Goal: Information Seeking & Learning: Learn about a topic

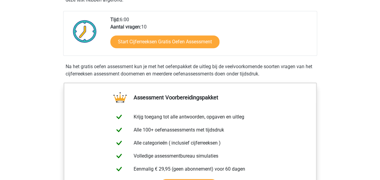
scroll to position [149, 0]
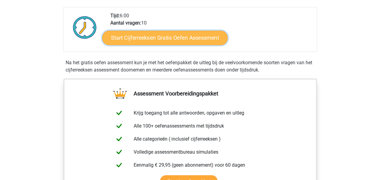
click at [145, 43] on link "Start Cijferreeksen Gratis Oefen Assessment" at bounding box center [165, 37] width 126 height 15
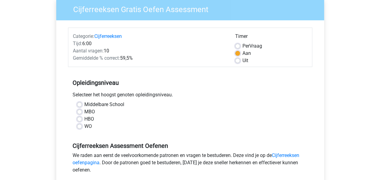
scroll to position [51, 0]
click at [84, 116] on label "HBO" at bounding box center [89, 118] width 10 height 7
click at [80, 116] on input "HBO" at bounding box center [79, 118] width 5 height 6
radio input "true"
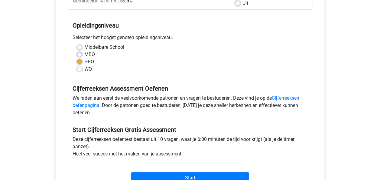
scroll to position [139, 0]
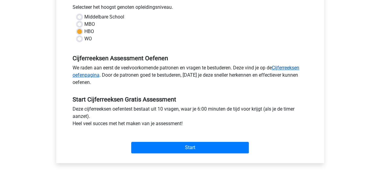
click at [289, 69] on link "Cijferreeksen oefenpagina" at bounding box center [186, 71] width 227 height 13
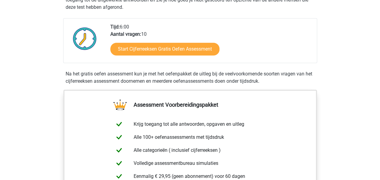
scroll to position [136, 0]
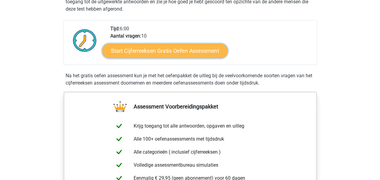
click at [147, 58] on link "Start Cijferreeksen Gratis Oefen Assessment" at bounding box center [165, 50] width 126 height 15
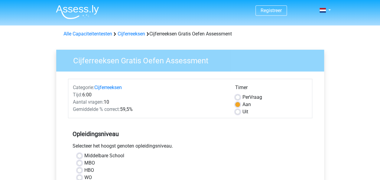
click at [147, 61] on h3 "Cijferreeksen Gratis Oefen Assessment" at bounding box center [193, 60] width 254 height 12
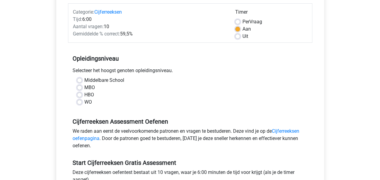
scroll to position [77, 0]
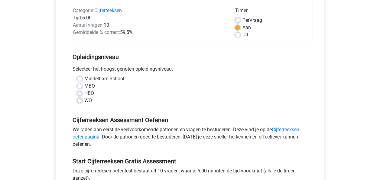
click at [84, 93] on label "HBO" at bounding box center [89, 93] width 10 height 7
click at [80, 93] on input "HBO" at bounding box center [79, 93] width 5 height 6
radio input "true"
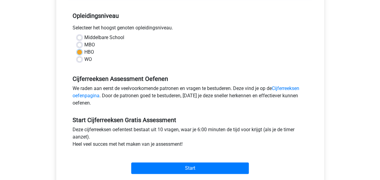
scroll to position [156, 0]
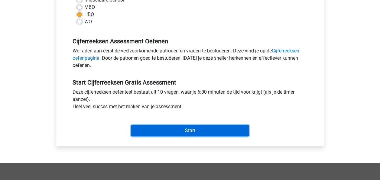
click at [143, 129] on input "Start" at bounding box center [190, 130] width 118 height 11
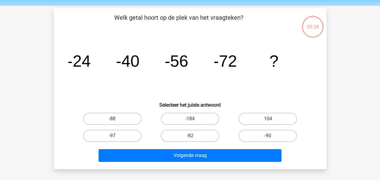
scroll to position [22, 0]
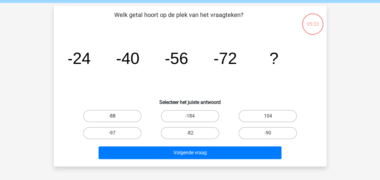
click at [120, 116] on label "-88" at bounding box center [112, 116] width 58 height 12
click at [116, 116] on input "-88" at bounding box center [114, 118] width 4 height 4
radio input "true"
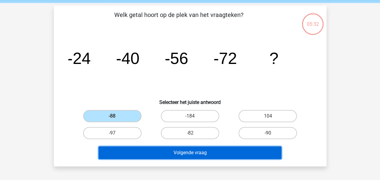
click at [172, 152] on button "Volgende vraag" at bounding box center [190, 152] width 183 height 13
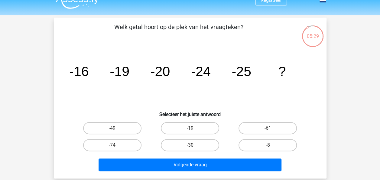
scroll to position [11, 0]
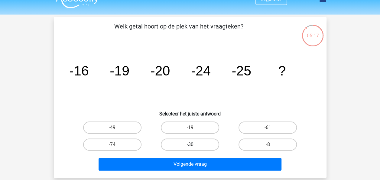
click at [194, 143] on label "-30" at bounding box center [190, 144] width 58 height 12
click at [194, 144] on input "-30" at bounding box center [192, 146] width 4 height 4
radio input "true"
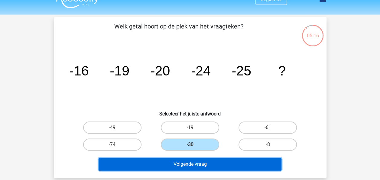
click at [195, 165] on button "Volgende vraag" at bounding box center [190, 164] width 183 height 13
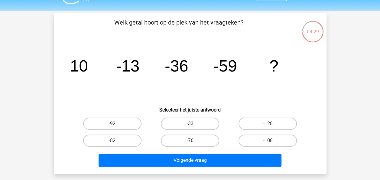
scroll to position [15, 0]
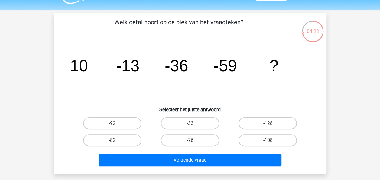
click at [204, 142] on label "-76" at bounding box center [190, 140] width 58 height 12
click at [194, 142] on input "-76" at bounding box center [192, 142] width 4 height 4
radio input "true"
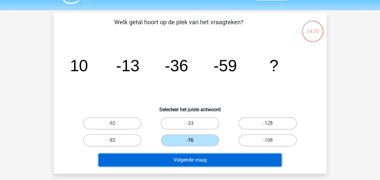
click at [205, 162] on button "Volgende vraag" at bounding box center [190, 159] width 183 height 13
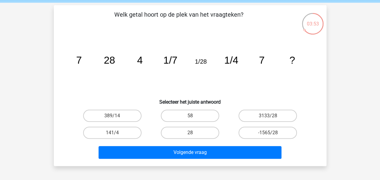
scroll to position [22, 0]
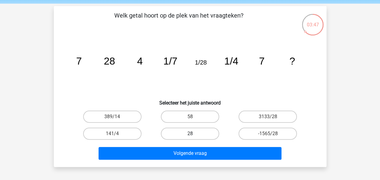
click at [194, 136] on label "28" at bounding box center [190, 133] width 58 height 12
click at [194, 136] on input "28" at bounding box center [192, 135] width 4 height 4
radio input "true"
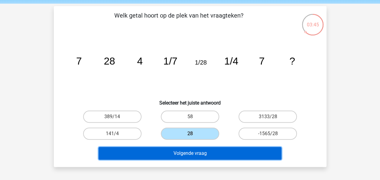
click at [194, 153] on button "Volgende vraag" at bounding box center [190, 153] width 183 height 13
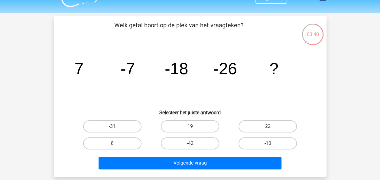
scroll to position [13, 0]
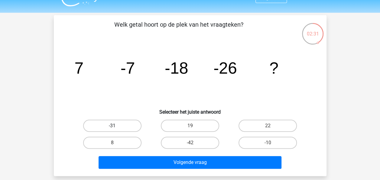
click at [125, 125] on label "-31" at bounding box center [112, 126] width 58 height 12
click at [116, 126] on input "-31" at bounding box center [114, 128] width 4 height 4
radio input "true"
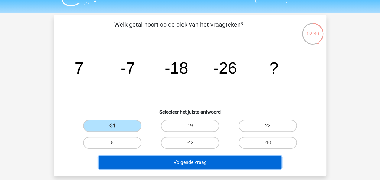
click at [188, 162] on button "Volgende vraag" at bounding box center [190, 162] width 183 height 13
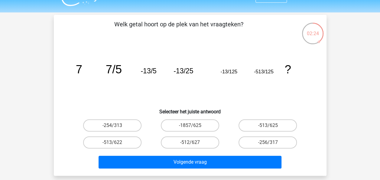
scroll to position [14, 0]
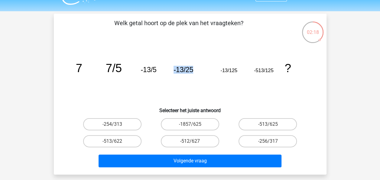
drag, startPoint x: 170, startPoint y: 76, endPoint x: 195, endPoint y: 74, distance: 25.8
click at [195, 74] on icon "image/svg+xml 7 7/5 -13/5 -13/25 -13/125 -513/125 ?" at bounding box center [190, 71] width 244 height 61
drag, startPoint x: 195, startPoint y: 74, endPoint x: 185, endPoint y: 87, distance: 16.6
click at [185, 87] on icon "image/svg+xml 7 7/5 -13/5 -13/25 -13/125 -513/125 ?" at bounding box center [190, 71] width 244 height 61
click at [172, 85] on icon "image/svg+xml 7 7/5 -13/5 -13/25 -13/125 -513/125 ?" at bounding box center [190, 71] width 244 height 61
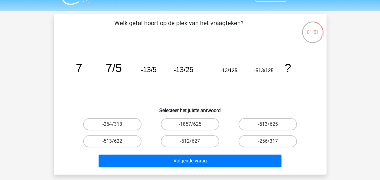
click at [266, 122] on label "-513/625" at bounding box center [268, 124] width 58 height 12
click at [268, 124] on input "-513/625" at bounding box center [270, 126] width 4 height 4
radio input "true"
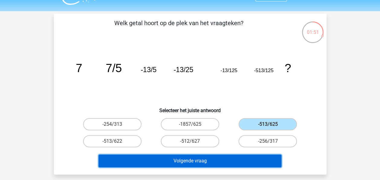
click at [228, 163] on button "Volgende vraag" at bounding box center [190, 160] width 183 height 13
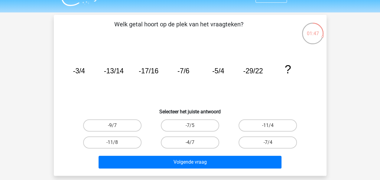
scroll to position [15, 0]
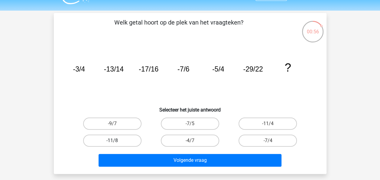
click at [129, 144] on label "-11/8" at bounding box center [112, 140] width 58 height 12
click at [116, 144] on input "-11/8" at bounding box center [114, 142] width 4 height 4
radio input "true"
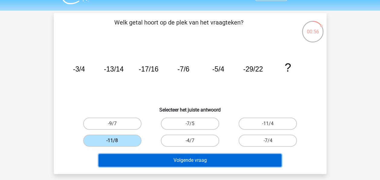
click at [162, 161] on button "Volgende vraag" at bounding box center [190, 160] width 183 height 13
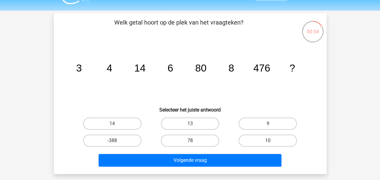
scroll to position [15, 0]
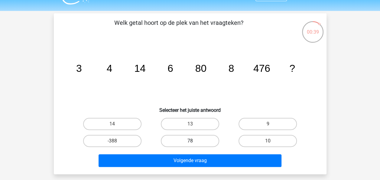
click at [210, 142] on label "78" at bounding box center [190, 141] width 58 height 12
click at [194, 142] on input "78" at bounding box center [192, 143] width 4 height 4
radio input "true"
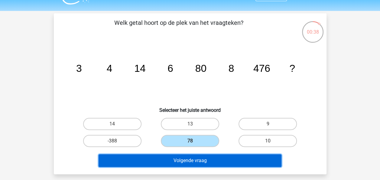
click at [209, 164] on button "Volgende vraag" at bounding box center [190, 160] width 183 height 13
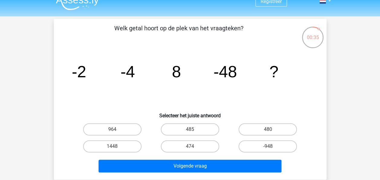
scroll to position [9, 0]
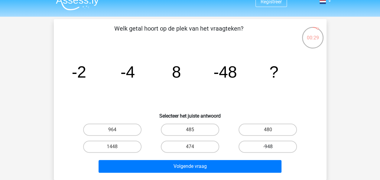
click at [254, 149] on label "-948" at bounding box center [268, 146] width 58 height 12
click at [268, 149] on input "-948" at bounding box center [270, 148] width 4 height 4
radio input "true"
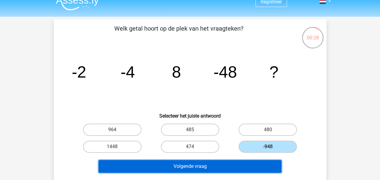
click at [195, 169] on button "Volgende vraag" at bounding box center [190, 166] width 183 height 13
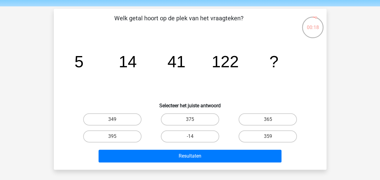
scroll to position [19, 0]
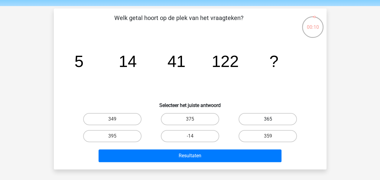
click at [248, 118] on label "365" at bounding box center [268, 119] width 58 height 12
click at [268, 119] on input "365" at bounding box center [270, 121] width 4 height 4
radio input "true"
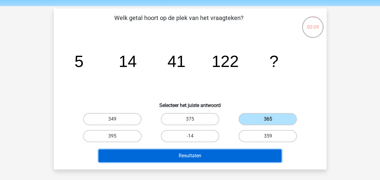
click at [217, 152] on button "Resultaten" at bounding box center [190, 155] width 183 height 13
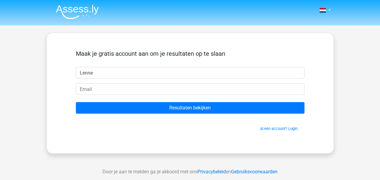
type input "Lenne"
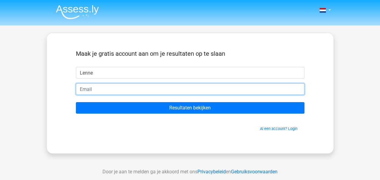
click at [131, 93] on input "email" at bounding box center [190, 88] width 229 height 11
type input "[EMAIL_ADDRESS][DOMAIN_NAME]"
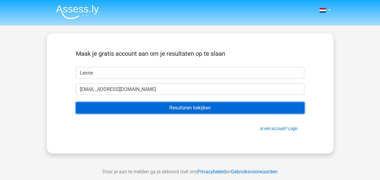
click at [113, 113] on input "Resultaten bekijken" at bounding box center [190, 107] width 229 height 11
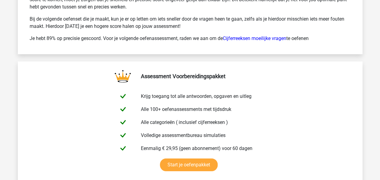
scroll to position [987, 0]
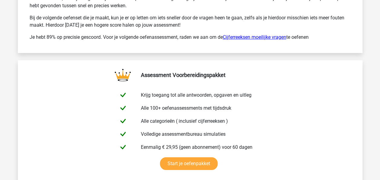
click at [249, 34] on link "Cijferreeksen moeilijke vragen" at bounding box center [255, 37] width 64 height 6
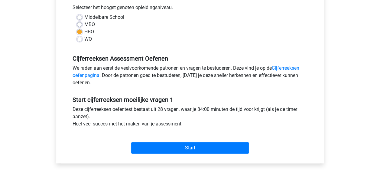
scroll to position [140, 0]
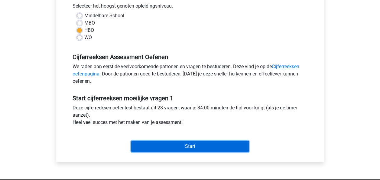
click at [175, 140] on input "Start" at bounding box center [190, 145] width 118 height 11
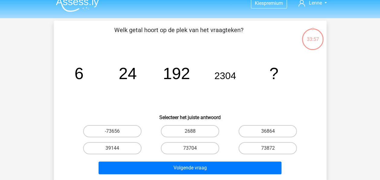
scroll to position [8, 0]
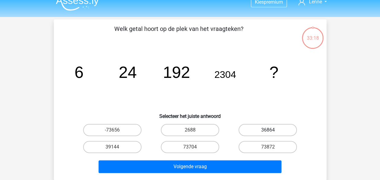
click at [262, 128] on label "36864" at bounding box center [268, 130] width 58 height 12
click at [268, 130] on input "36864" at bounding box center [270, 132] width 4 height 4
radio input "true"
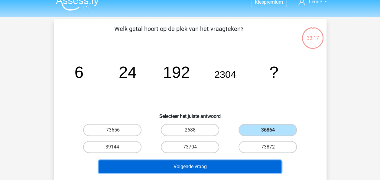
click at [180, 166] on button "Volgende vraag" at bounding box center [190, 166] width 183 height 13
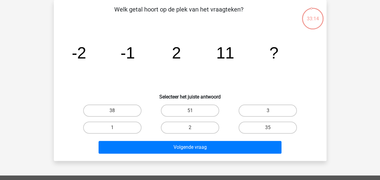
scroll to position [6, 0]
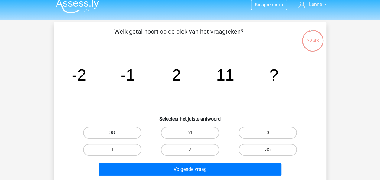
click at [100, 134] on label "38" at bounding box center [112, 132] width 58 height 12
click at [112, 134] on input "38" at bounding box center [114, 135] width 4 height 4
radio input "true"
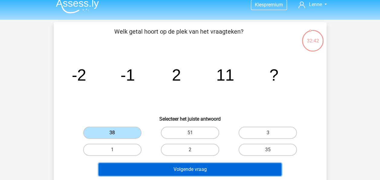
click at [171, 166] on button "Volgende vraag" at bounding box center [190, 169] width 183 height 13
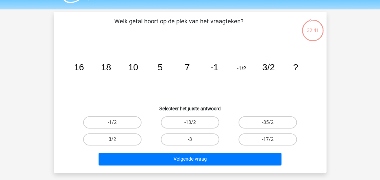
scroll to position [15, 0]
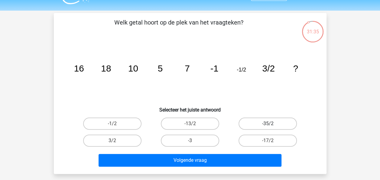
click at [257, 123] on label "-35/2" at bounding box center [268, 123] width 58 height 12
click at [268, 123] on input "-35/2" at bounding box center [270, 125] width 4 height 4
radio input "true"
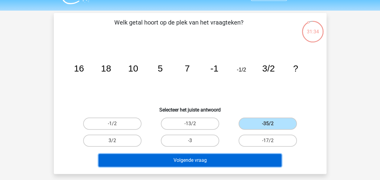
click at [218, 165] on button "Volgende vraag" at bounding box center [190, 160] width 183 height 13
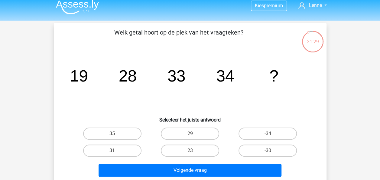
scroll to position [0, 0]
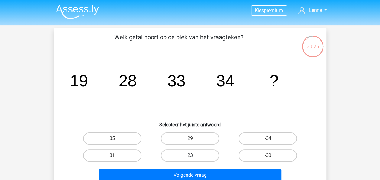
click at [200, 156] on label "23" at bounding box center [190, 155] width 58 height 12
click at [194, 156] on input "23" at bounding box center [192, 157] width 4 height 4
radio input "true"
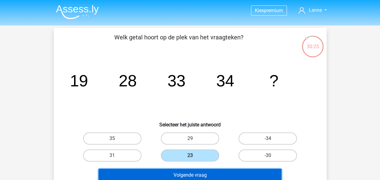
click at [207, 172] on button "Volgende vraag" at bounding box center [190, 175] width 183 height 13
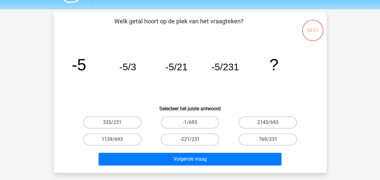
scroll to position [16, 0]
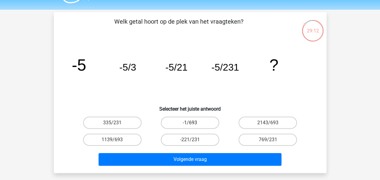
click at [188, 123] on label "-1/693" at bounding box center [190, 122] width 58 height 12
click at [190, 123] on input "-1/693" at bounding box center [192, 125] width 4 height 4
radio input "true"
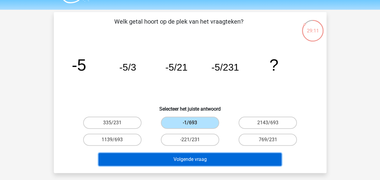
click at [196, 161] on button "Volgende vraag" at bounding box center [190, 159] width 183 height 13
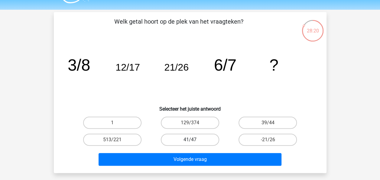
click at [185, 141] on label "41/47" at bounding box center [190, 139] width 58 height 12
click at [190, 141] on input "41/47" at bounding box center [192, 141] width 4 height 4
radio input "true"
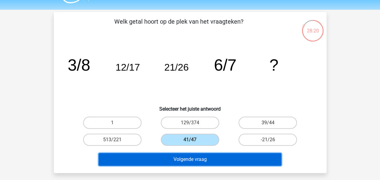
click at [194, 159] on button "Volgende vraag" at bounding box center [190, 159] width 183 height 13
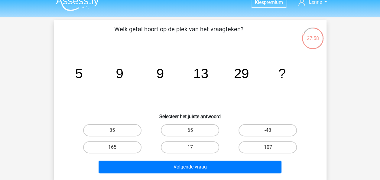
scroll to position [8, 0]
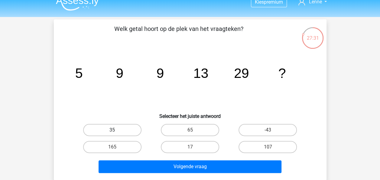
click at [125, 133] on label "35" at bounding box center [112, 130] width 58 height 12
click at [116, 133] on input "35" at bounding box center [114, 132] width 4 height 4
radio input "true"
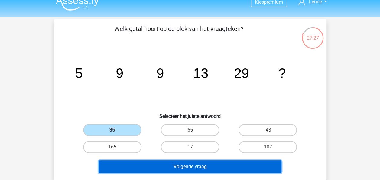
click at [208, 169] on button "Volgende vraag" at bounding box center [190, 166] width 183 height 13
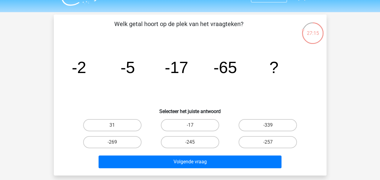
scroll to position [15, 0]
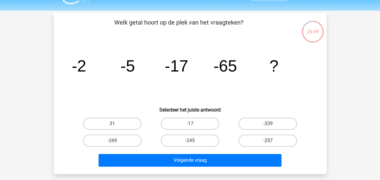
click at [264, 141] on label "-257" at bounding box center [268, 140] width 58 height 12
click at [268, 141] on input "-257" at bounding box center [270, 142] width 4 height 4
radio input "true"
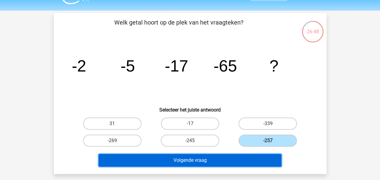
click at [228, 162] on button "Volgende vraag" at bounding box center [190, 160] width 183 height 13
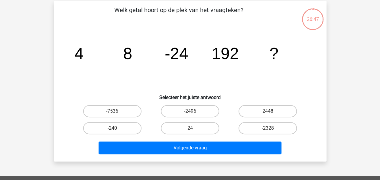
scroll to position [28, 0]
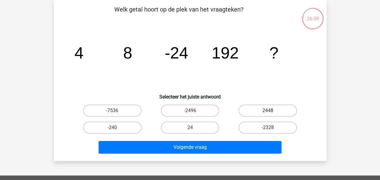
click at [263, 109] on label "2448" at bounding box center [268, 110] width 58 height 12
click at [268, 110] on input "2448" at bounding box center [270, 112] width 4 height 4
radio input "true"
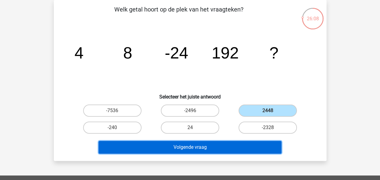
click at [209, 146] on button "Volgende vraag" at bounding box center [190, 147] width 183 height 13
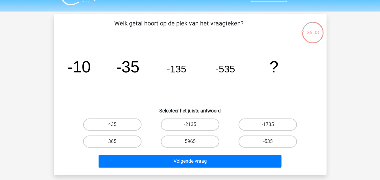
scroll to position [14, 0]
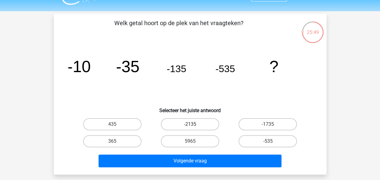
click at [204, 122] on label "-2135" at bounding box center [190, 124] width 58 height 12
click at [194, 124] on input "-2135" at bounding box center [192, 126] width 4 height 4
radio input "true"
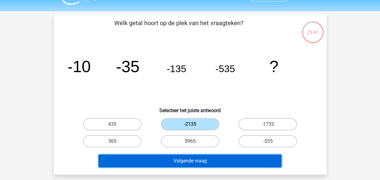
click at [212, 162] on button "Volgende vraag" at bounding box center [190, 160] width 183 height 13
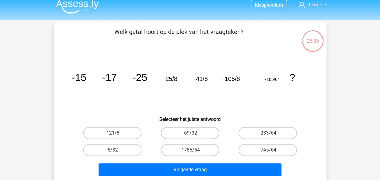
scroll to position [2, 0]
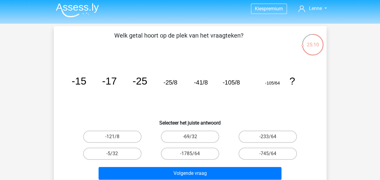
click at [116, 85] on tspan "-17" at bounding box center [109, 80] width 15 height 11
click at [265, 137] on label "-233/64" at bounding box center [268, 136] width 58 height 12
click at [268, 137] on input "-233/64" at bounding box center [270, 138] width 4 height 4
radio input "true"
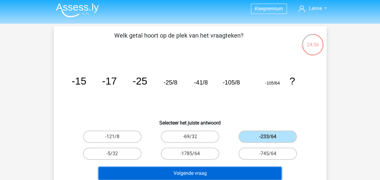
click at [215, 175] on button "Volgende vraag" at bounding box center [190, 173] width 183 height 13
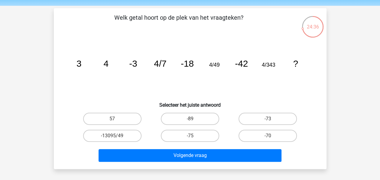
scroll to position [20, 0]
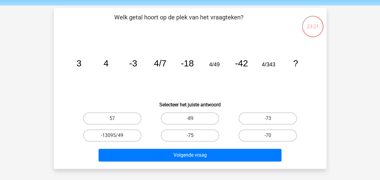
click at [200, 134] on label "-75" at bounding box center [190, 135] width 58 height 12
click at [194, 135] on input "-75" at bounding box center [192, 137] width 4 height 4
radio input "true"
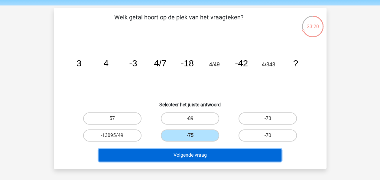
click at [203, 154] on button "Volgende vraag" at bounding box center [190, 155] width 183 height 13
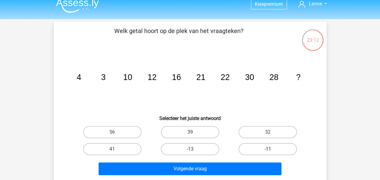
scroll to position [7, 0]
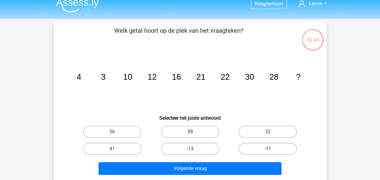
click at [203, 136] on label "39" at bounding box center [190, 132] width 58 height 12
click at [194, 136] on input "39" at bounding box center [192, 134] width 4 height 4
radio input "true"
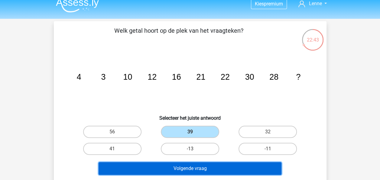
click at [200, 169] on button "Volgende vraag" at bounding box center [190, 168] width 183 height 13
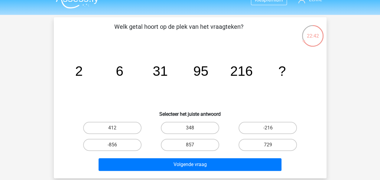
scroll to position [10, 0]
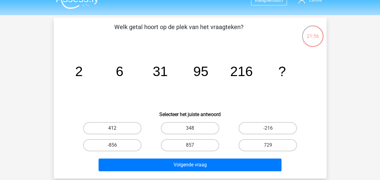
click at [130, 126] on label "412" at bounding box center [112, 128] width 58 height 12
click at [116, 128] on input "412" at bounding box center [114, 130] width 4 height 4
radio input "true"
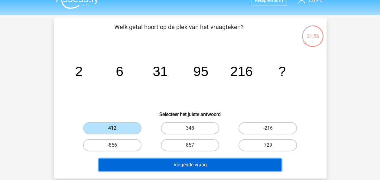
click at [163, 163] on button "Volgende vraag" at bounding box center [190, 164] width 183 height 13
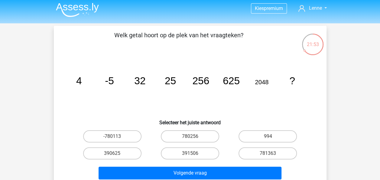
scroll to position [0, 0]
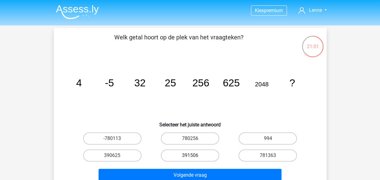
click at [186, 158] on label "391506" at bounding box center [190, 155] width 58 height 12
click at [190, 158] on input "391506" at bounding box center [192, 157] width 4 height 4
radio input "true"
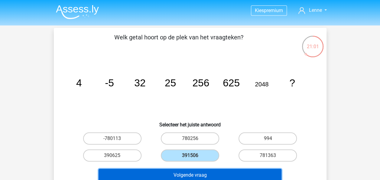
click at [186, 172] on button "Volgende vraag" at bounding box center [190, 175] width 183 height 13
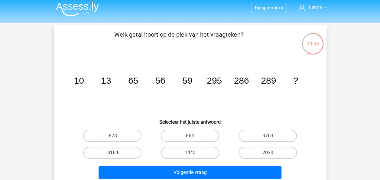
scroll to position [3, 0]
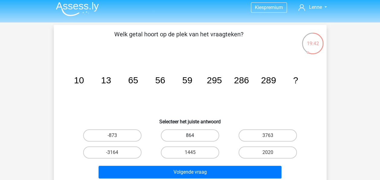
click at [208, 134] on label "864" at bounding box center [190, 135] width 58 height 12
click at [194, 135] on input "864" at bounding box center [192, 137] width 4 height 4
radio input "true"
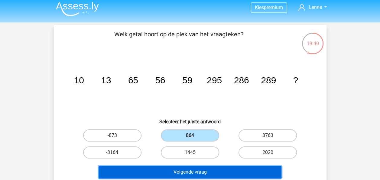
click at [222, 175] on button "Volgende vraag" at bounding box center [190, 172] width 183 height 13
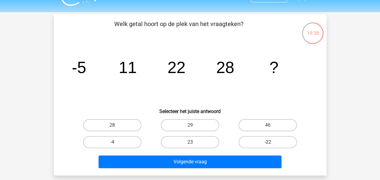
scroll to position [13, 0]
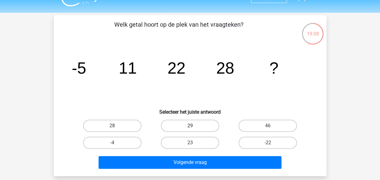
click at [199, 124] on label "29" at bounding box center [190, 126] width 58 height 12
click at [194, 126] on input "29" at bounding box center [192, 128] width 4 height 4
radio input "true"
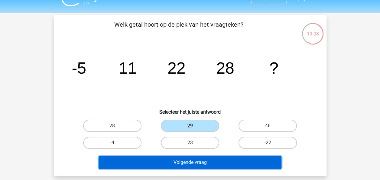
click at [202, 159] on button "Volgende vraag" at bounding box center [190, 162] width 183 height 13
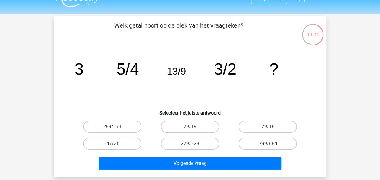
scroll to position [12, 0]
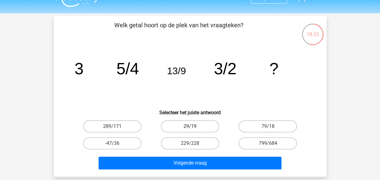
click at [204, 123] on label "29/19" at bounding box center [190, 126] width 58 height 12
click at [194, 126] on input "29/19" at bounding box center [192, 128] width 4 height 4
radio input "true"
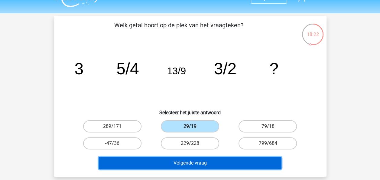
click at [202, 162] on button "Volgende vraag" at bounding box center [190, 162] width 183 height 13
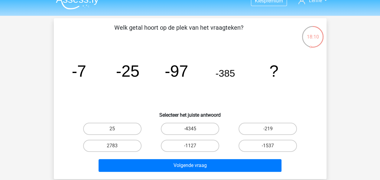
scroll to position [12, 0]
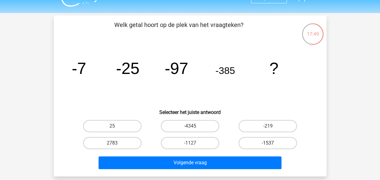
click at [258, 143] on label "-1537" at bounding box center [268, 143] width 58 height 12
click at [268, 143] on input "-1537" at bounding box center [270, 145] width 4 height 4
radio input "true"
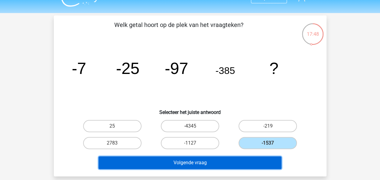
click at [205, 164] on button "Volgende vraag" at bounding box center [190, 162] width 183 height 13
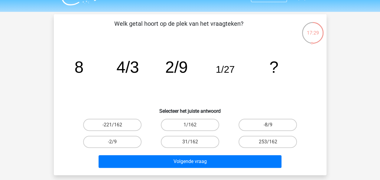
scroll to position [12, 0]
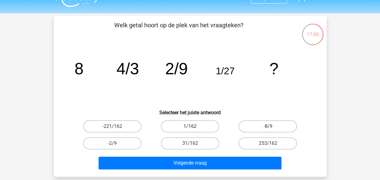
click at [191, 123] on label "1/162" at bounding box center [190, 126] width 58 height 12
click at [191, 126] on input "1/162" at bounding box center [192, 128] width 4 height 4
radio input "true"
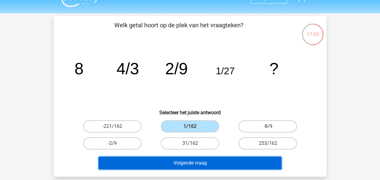
click at [204, 163] on button "Volgende vraag" at bounding box center [190, 162] width 183 height 13
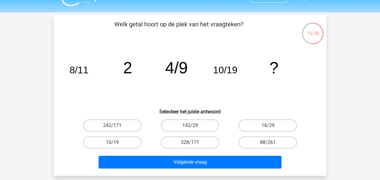
scroll to position [13, 0]
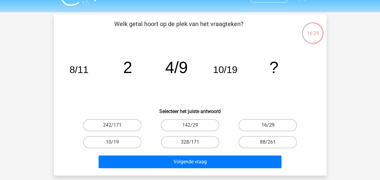
click at [245, 125] on label "16/29" at bounding box center [268, 125] width 58 height 12
click at [268, 125] on input "16/29" at bounding box center [270, 127] width 4 height 4
radio input "true"
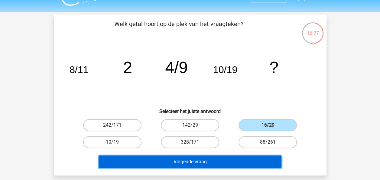
click at [176, 163] on button "Volgende vraag" at bounding box center [190, 161] width 183 height 13
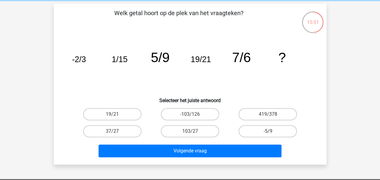
scroll to position [25, 0]
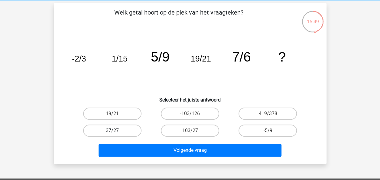
click at [123, 129] on label "37/27" at bounding box center [112, 130] width 58 height 12
click at [116, 130] on input "37/27" at bounding box center [114, 132] width 4 height 4
radio input "true"
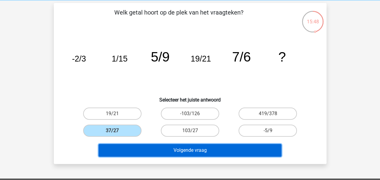
click at [180, 152] on button "Volgende vraag" at bounding box center [190, 150] width 183 height 13
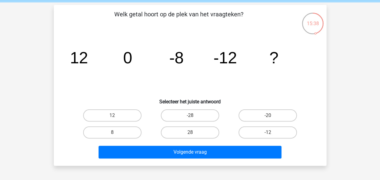
scroll to position [24, 0]
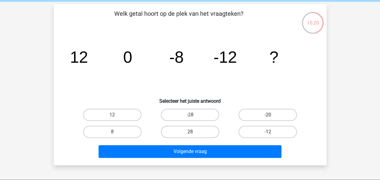
click at [247, 112] on label "-20" at bounding box center [268, 115] width 58 height 12
click at [268, 115] on input "-20" at bounding box center [270, 117] width 4 height 4
radio input "true"
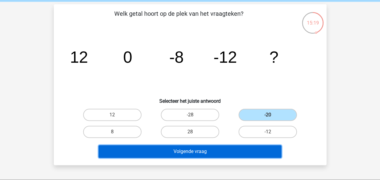
click at [214, 149] on button "Volgende vraag" at bounding box center [190, 151] width 183 height 13
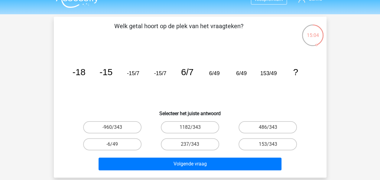
scroll to position [11, 0]
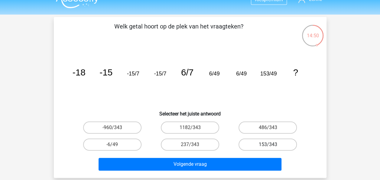
click at [260, 146] on label "153/343" at bounding box center [268, 144] width 58 height 12
click at [268, 146] on input "153/343" at bounding box center [270, 146] width 4 height 4
radio input "true"
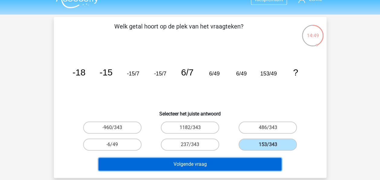
click at [214, 164] on button "Volgende vraag" at bounding box center [190, 164] width 183 height 13
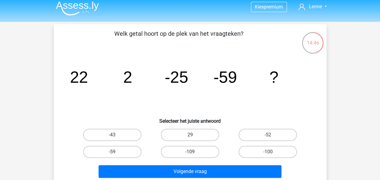
scroll to position [4, 0]
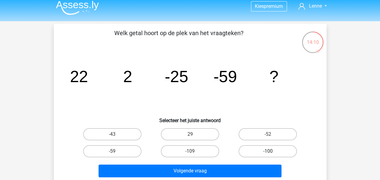
click at [256, 151] on label "-100" at bounding box center [268, 151] width 58 height 12
click at [268, 151] on input "-100" at bounding box center [270, 153] width 4 height 4
radio input "true"
click at [227, 159] on div "-109" at bounding box center [190, 151] width 78 height 17
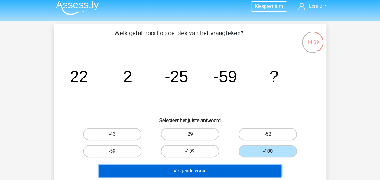
click at [220, 165] on button "Volgende vraag" at bounding box center [190, 170] width 183 height 13
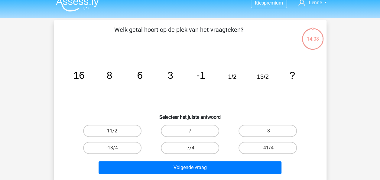
scroll to position [5, 0]
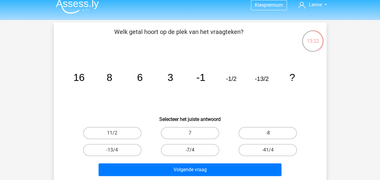
click at [202, 153] on label "-7/4" at bounding box center [190, 150] width 58 height 12
click at [194, 153] on input "-7/4" at bounding box center [192, 152] width 4 height 4
radio input "true"
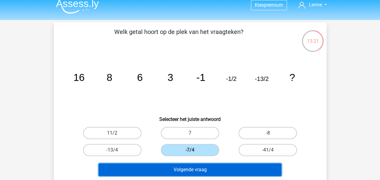
click at [204, 170] on button "Volgende vraag" at bounding box center [190, 169] width 183 height 13
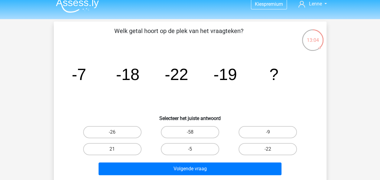
scroll to position [6, 0]
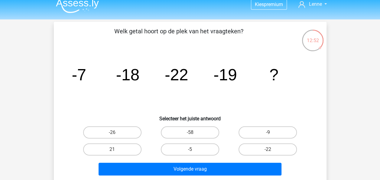
click at [193, 152] on input "-5" at bounding box center [192, 151] width 4 height 4
radio input "true"
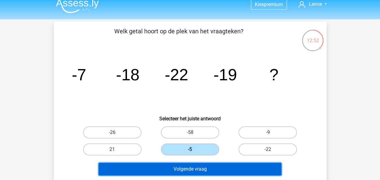
click at [202, 169] on button "Volgende vraag" at bounding box center [190, 168] width 183 height 13
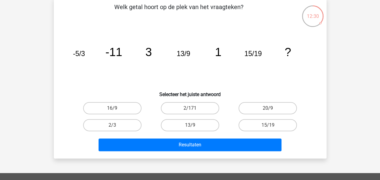
scroll to position [30, 0]
click at [249, 106] on label "20/9" at bounding box center [268, 108] width 58 height 12
click at [268, 108] on input "20/9" at bounding box center [270, 110] width 4 height 4
radio input "true"
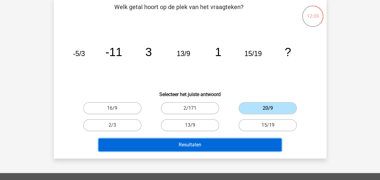
click at [202, 145] on button "Resultaten" at bounding box center [190, 144] width 183 height 13
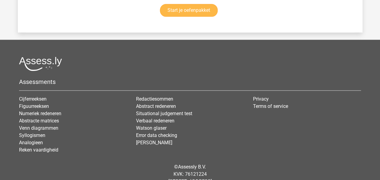
scroll to position [1432, 0]
